Goal: Register for event/course

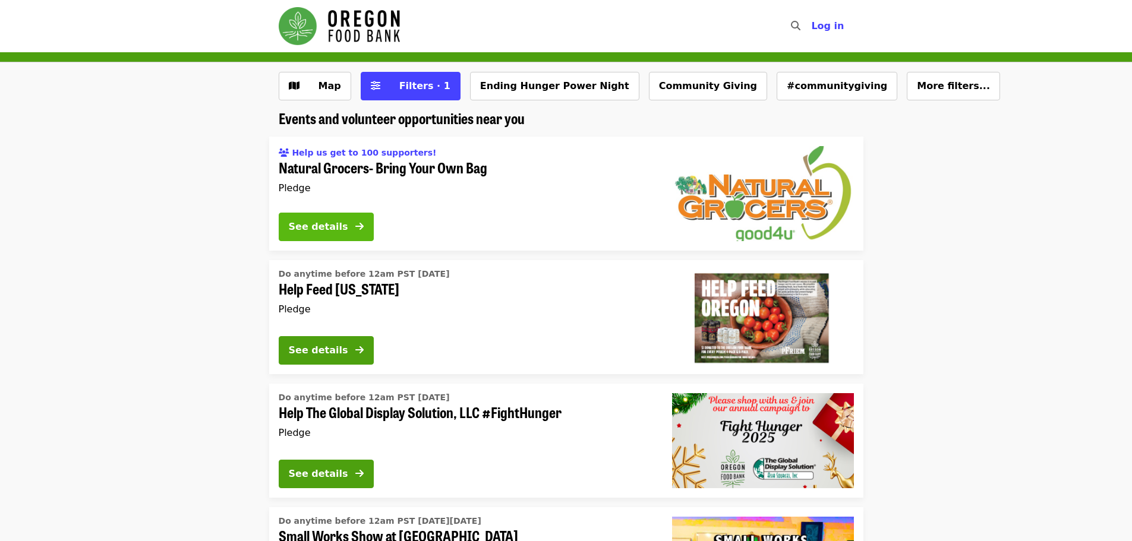
click at [347, 223] on div "See details" at bounding box center [318, 227] width 59 height 14
click at [340, 353] on div "See details" at bounding box center [318, 351] width 59 height 14
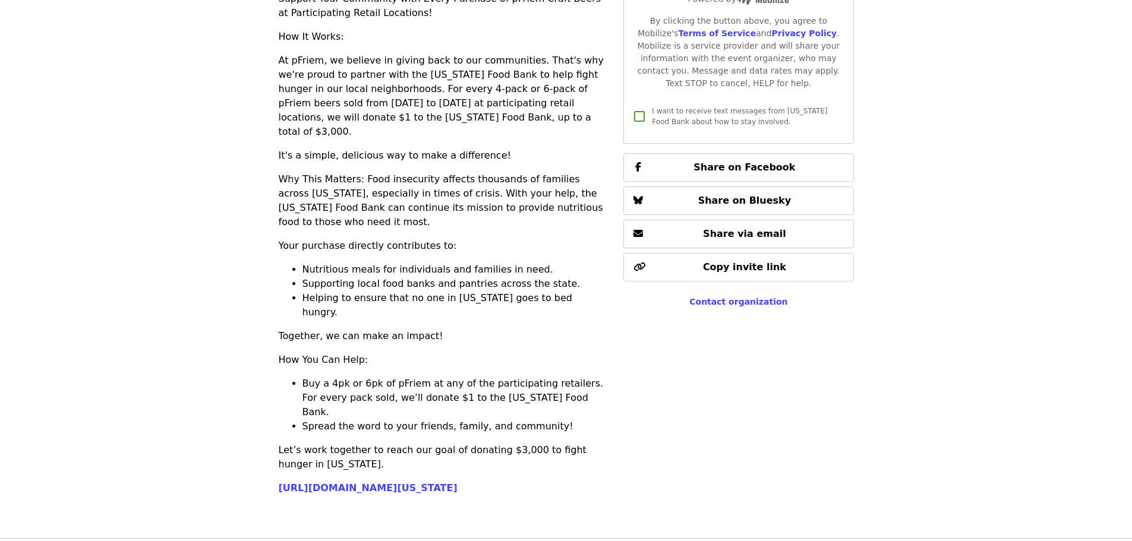
scroll to position [357, 0]
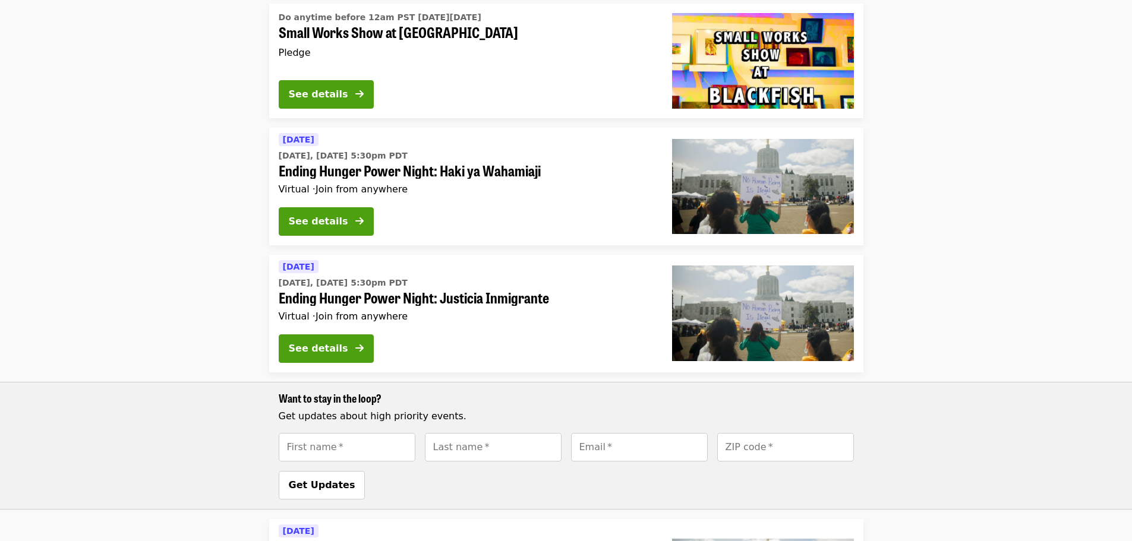
scroll to position [535, 0]
